Goal: Task Accomplishment & Management: Manage account settings

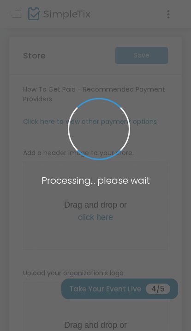
type input "[URL]"
radio input "false"
radio input "true"
type input "CINEHAUSRooftopScreening"
type input "9177753524"
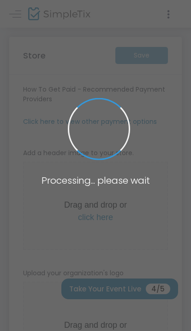
scroll to position [901, 0]
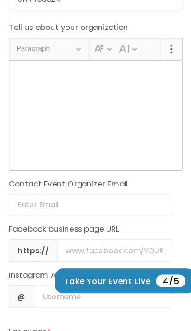
click at [36, 110] on div "Rich Text Editor, main" at bounding box center [95, 151] width 145 height 92
click at [23, 105] on div "Rich Text Editor, main" at bounding box center [95, 151] width 145 height 92
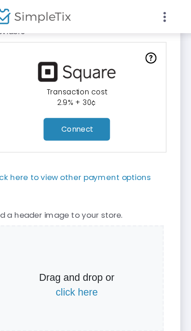
scroll to position [105, 0]
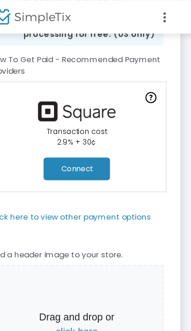
click at [68, 140] on button "Connect" at bounding box center [95, 140] width 55 height 19
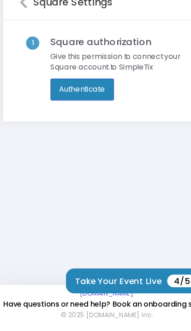
click at [58, 120] on button "Authenticate" at bounding box center [74, 129] width 53 height 18
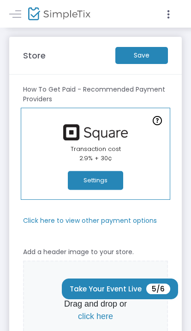
click at [91, 179] on button "Settings" at bounding box center [95, 180] width 55 height 19
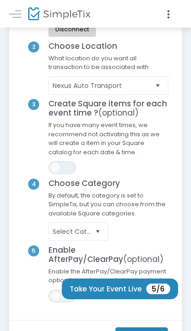
scroll to position [82, 0]
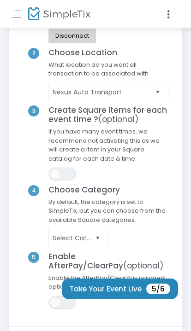
click at [153, 92] on span "Select" at bounding box center [157, 91] width 15 height 15
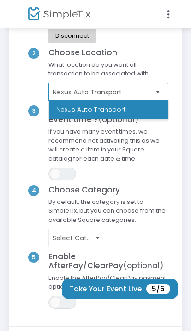
click at [157, 92] on span "Select" at bounding box center [157, 91] width 15 height 15
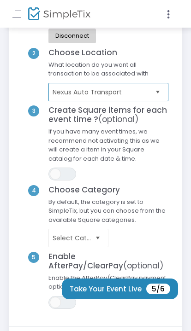
scroll to position [123, 0]
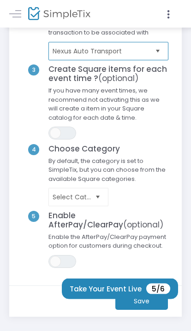
click at [93, 198] on span "Select" at bounding box center [97, 197] width 15 height 15
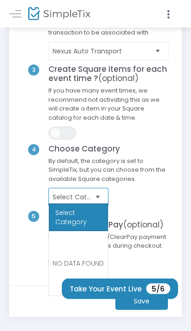
scroll to position [123, 0]
click at [93, 199] on span "Select" at bounding box center [97, 197] width 15 height 15
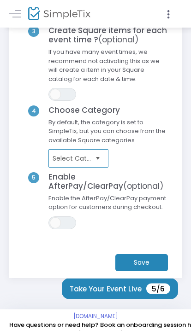
scroll to position [174, 0]
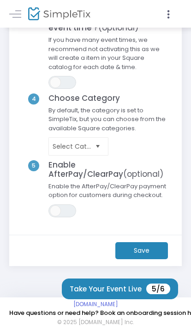
click at [145, 246] on m-button "Save" at bounding box center [141, 250] width 52 height 17
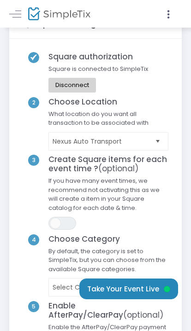
scroll to position [0, 0]
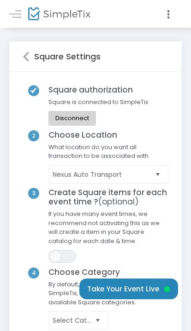
click at [28, 56] on icon at bounding box center [26, 56] width 7 height 11
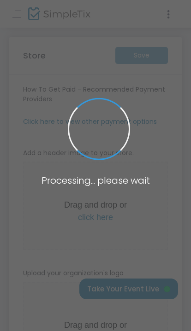
type input "[URL]"
radio input "false"
radio input "true"
type input "Nexus Auto Transport"
type input "9177753524"
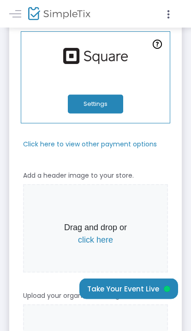
scroll to position [189, 0]
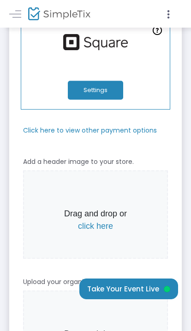
click at [97, 222] on span "click here" at bounding box center [95, 225] width 35 height 9
click at [95, 229] on span "click here" at bounding box center [95, 225] width 35 height 9
click at [92, 225] on span "click here" at bounding box center [95, 225] width 35 height 9
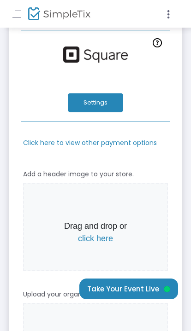
scroll to position [176, 0]
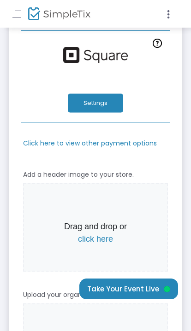
click at [94, 231] on p "Drag and drop or click here" at bounding box center [95, 232] width 139 height 25
click at [99, 237] on span "click here" at bounding box center [95, 238] width 35 height 9
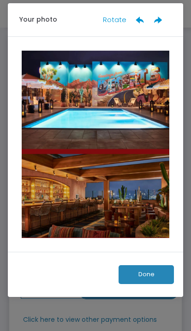
scroll to position [0, 0]
click at [141, 268] on button "Done" at bounding box center [145, 274] width 55 height 19
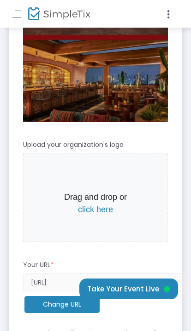
scroll to position [427, 0]
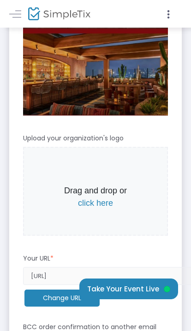
click at [99, 203] on span "click here" at bounding box center [95, 202] width 35 height 9
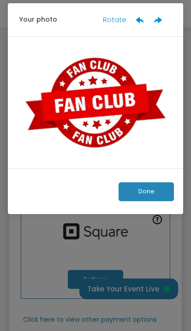
scroll to position [0, 0]
click at [151, 196] on button "Done" at bounding box center [145, 191] width 55 height 19
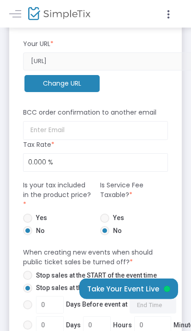
scroll to position [655, 0]
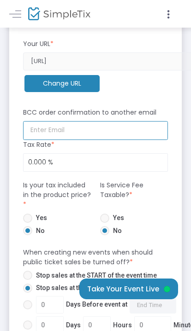
click at [105, 136] on input at bounding box center [95, 130] width 145 height 19
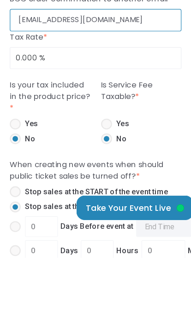
type input "aruchistephen@gmail.com"
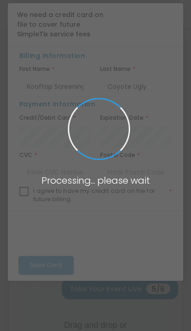
scroll to position [0, 0]
type input "[URL]"
radio input "false"
radio input "true"
type input "Nexus Auto Transport"
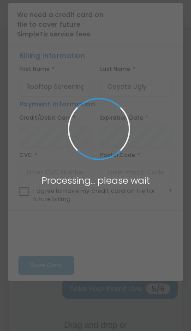
type input "9177753524"
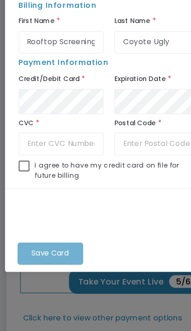
scroll to position [0, 0]
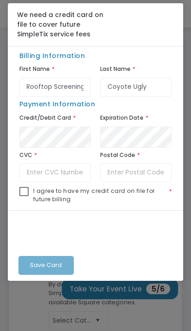
click at [89, 310] on ngb-modal-window "We need a credit card on file to cover future SimpleTix service fees Billing In…" at bounding box center [95, 165] width 191 height 331
click at [135, 293] on ngb-modal-window "We need a credit card on file to cover future SimpleTix service fees Billing In…" at bounding box center [95, 165] width 191 height 331
click at [56, 270] on div "Save Card" at bounding box center [95, 245] width 175 height 70
click at [52, 263] on div "Save Card" at bounding box center [95, 245] width 175 height 70
click at [48, 274] on div "Save Card" at bounding box center [95, 245] width 175 height 70
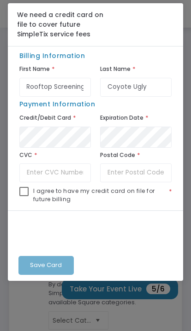
click at [118, 310] on ngb-modal-window "We need a credit card on file to cover future SimpleTix service fees Billing In…" at bounding box center [95, 165] width 191 height 331
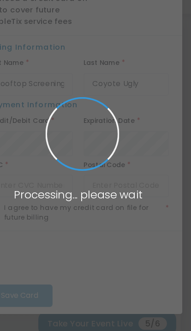
type input "https://CINEHAUSRooftopScreening"
radio input "false"
radio input "true"
type input "Nexus Auto Transport"
type input "9177753524"
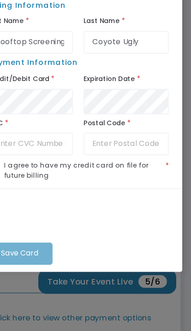
click at [100, 248] on ngb-modal-window "We need a credit card on file to cover future SimpleTix service fees Billing In…" at bounding box center [95, 165] width 191 height 331
click at [108, 242] on ngb-modal-window "We need a credit card on file to cover future SimpleTix service fees Billing In…" at bounding box center [95, 165] width 191 height 331
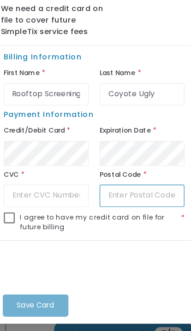
click at [118, 164] on input "text" at bounding box center [136, 172] width 72 height 19
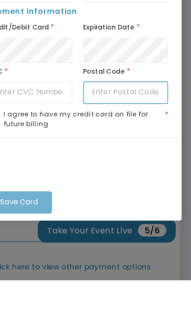
type input "511101"
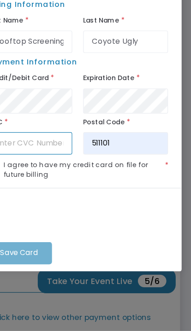
click at [39, 163] on input "text" at bounding box center [55, 172] width 72 height 19
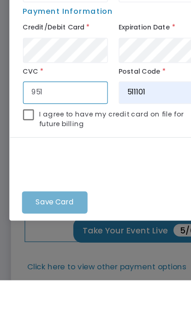
type input "951"
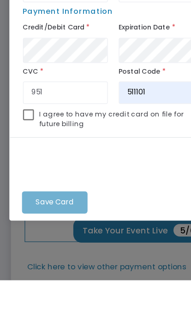
click at [28, 187] on span at bounding box center [23, 191] width 9 height 9
click at [24, 196] on input "checkbox" at bounding box center [23, 196] width 0 height 0
checkbox input "true"
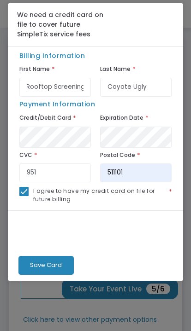
click at [52, 269] on span "Save Card" at bounding box center [46, 264] width 32 height 9
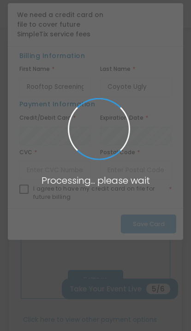
type input "[URL]"
radio input "false"
radio input "true"
type input "Nexus Auto Transport"
type input "9177753524"
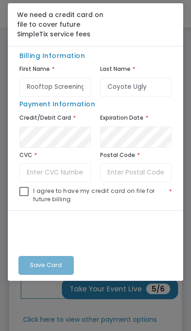
scroll to position [0, 0]
click at [25, 196] on span at bounding box center [23, 191] width 9 height 9
click at [24, 197] on input "checkbox" at bounding box center [23, 196] width 0 height 0
checkbox input "true"
click at [148, 178] on input "text" at bounding box center [136, 172] width 72 height 19
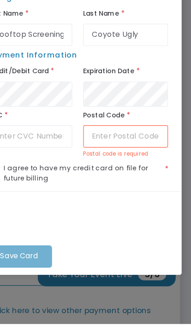
click at [100, 163] on input "text" at bounding box center [136, 172] width 72 height 19
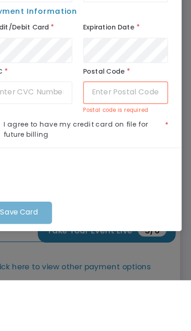
type input "511101"
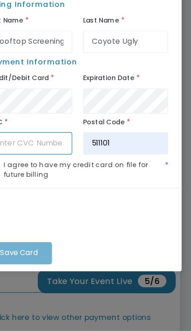
click at [19, 163] on input "text" at bounding box center [55, 172] width 72 height 19
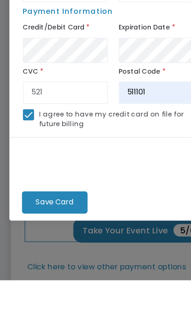
scroll to position [43, 0]
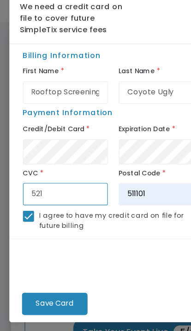
type input "521"
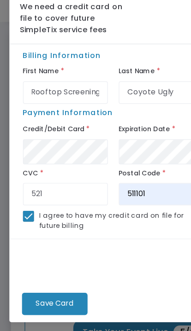
scroll to position [0, 0]
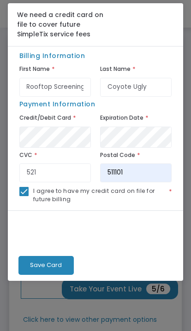
click at [52, 267] on span "Save Card" at bounding box center [46, 264] width 32 height 9
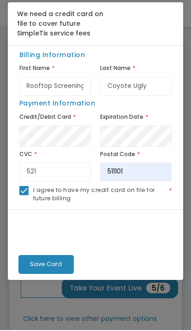
click at [142, 298] on ngb-modal-window "We need a credit card on file to cover future SimpleTix service fees Billing In…" at bounding box center [95, 165] width 191 height 331
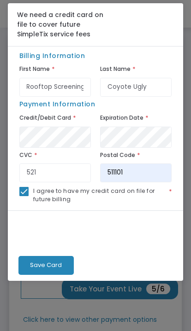
click at [150, 295] on ngb-modal-window "We need a credit card on file to cover future SimpleTix service fees Billing In…" at bounding box center [95, 165] width 191 height 331
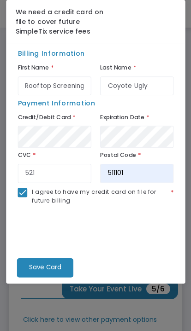
click at [115, 297] on ngb-modal-window "We need a credit card on file to cover future SimpleTix service fees Billing In…" at bounding box center [95, 165] width 191 height 331
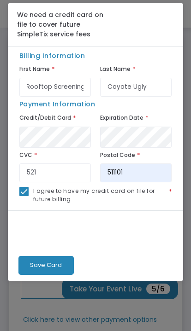
click at [112, 299] on ngb-modal-window "We need a credit card on file to cover future SimpleTix service fees Billing In…" at bounding box center [95, 165] width 191 height 331
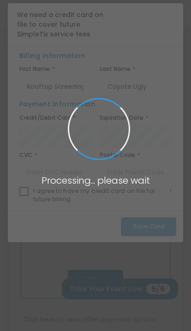
scroll to position [0, 0]
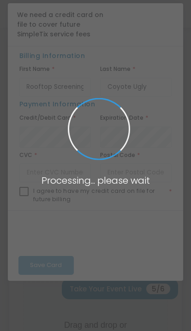
type input "[URL]"
radio input "false"
radio input "true"
type input "Nexus Auto Transport"
type input "9177753524"
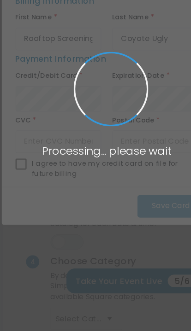
scroll to position [0, 0]
